Goal: Task Accomplishment & Management: Manage account settings

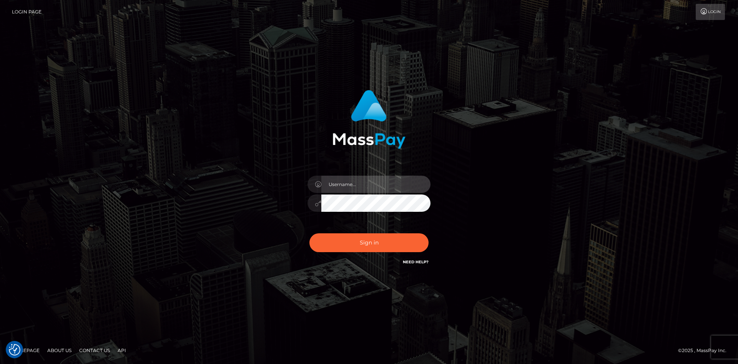
click at [353, 190] on input "text" at bounding box center [376, 184] width 109 height 17
type input "faisal_uplift"
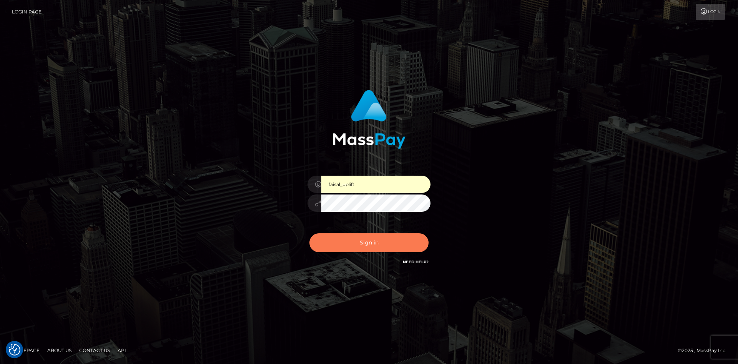
click at [358, 245] on button "Sign in" at bounding box center [369, 242] width 119 height 19
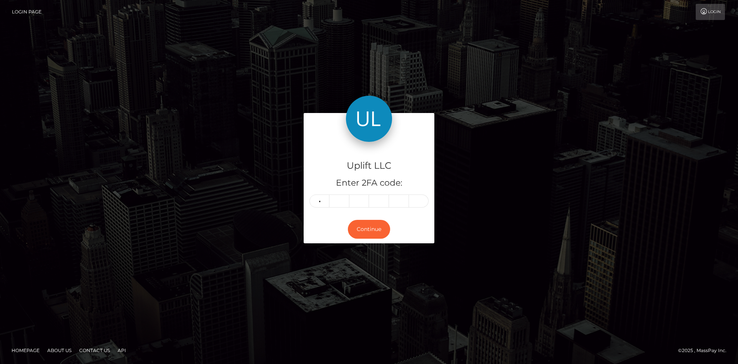
type input "3"
type input "2"
type input "8"
type input "2"
type input "0"
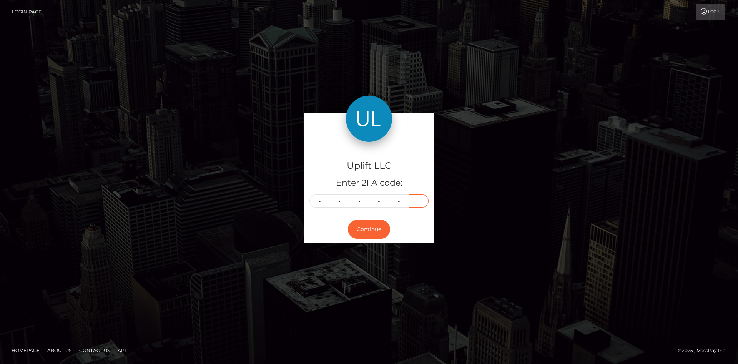
type input "8"
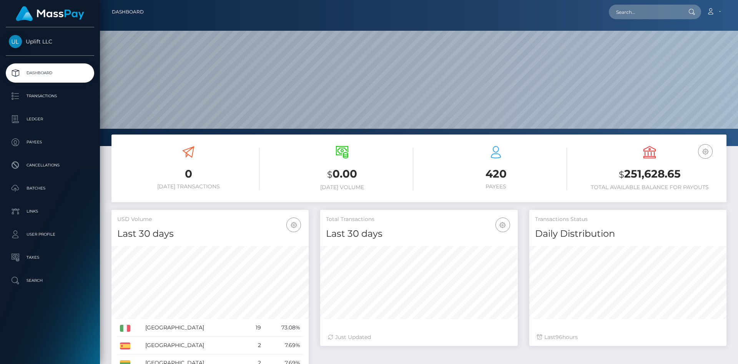
scroll to position [136, 197]
click at [50, 186] on p "Batches" at bounding box center [50, 189] width 82 height 12
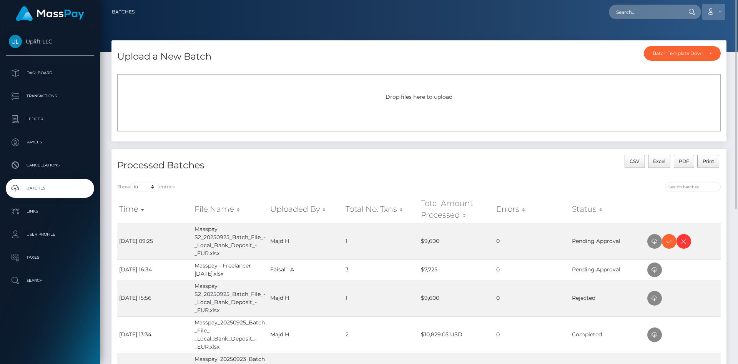
click at [712, 9] on icon at bounding box center [711, 11] width 8 height 6
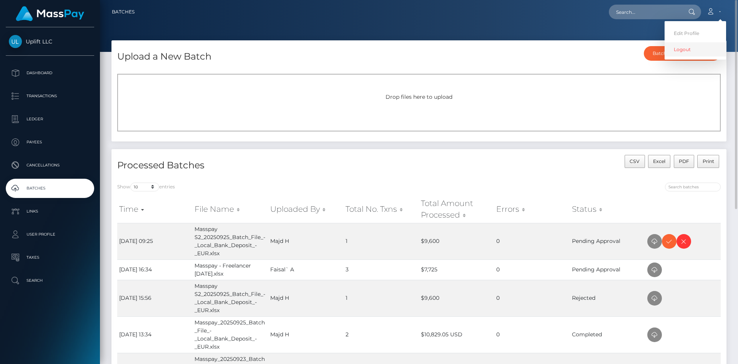
click at [684, 48] on link "Logout" at bounding box center [696, 49] width 62 height 14
